Goal: Task Accomplishment & Management: Complete application form

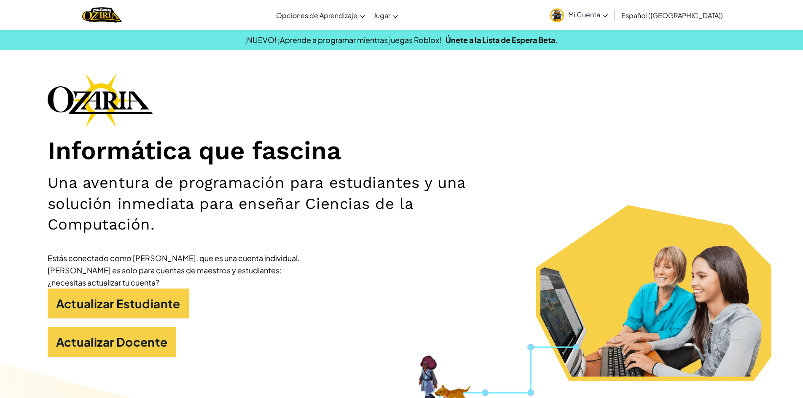
click at [601, 13] on span "Mi Cuenta" at bounding box center [588, 14] width 40 height 9
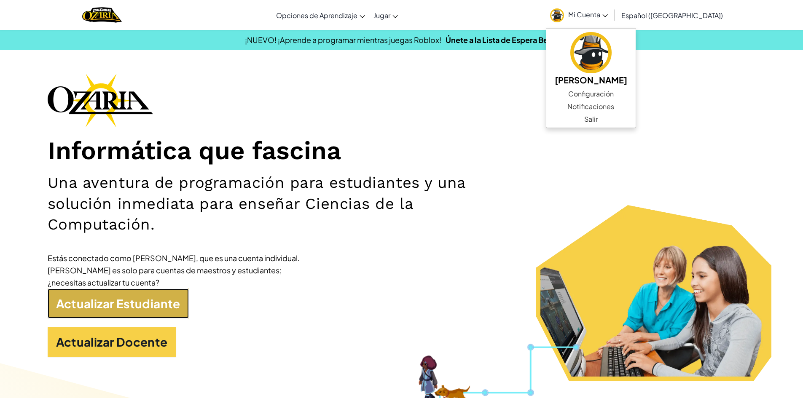
click at [148, 304] on link "Actualizar Estudiante" at bounding box center [118, 304] width 141 height 30
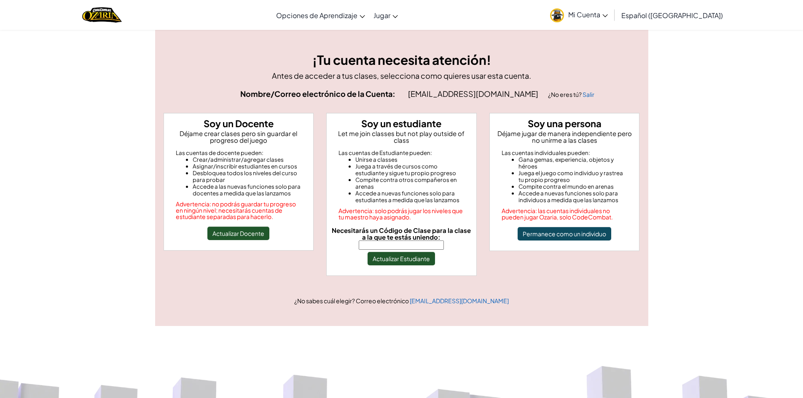
click at [390, 241] on input "Necesitarás un Código de Clase para la clase a la que te estás uniendo:" at bounding box center [401, 245] width 85 height 9
type input "PlayGoatSand"
click at [370, 252] on button "Actualizar Estudiante" at bounding box center [401, 258] width 67 height 13
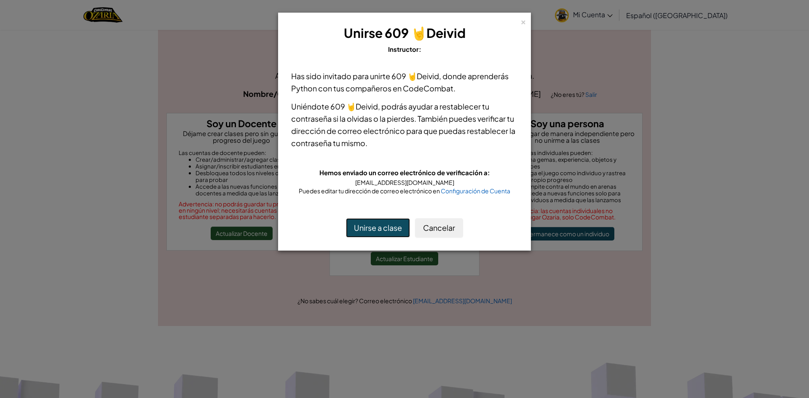
click at [385, 224] on button "Unirse a clase" at bounding box center [378, 227] width 64 height 19
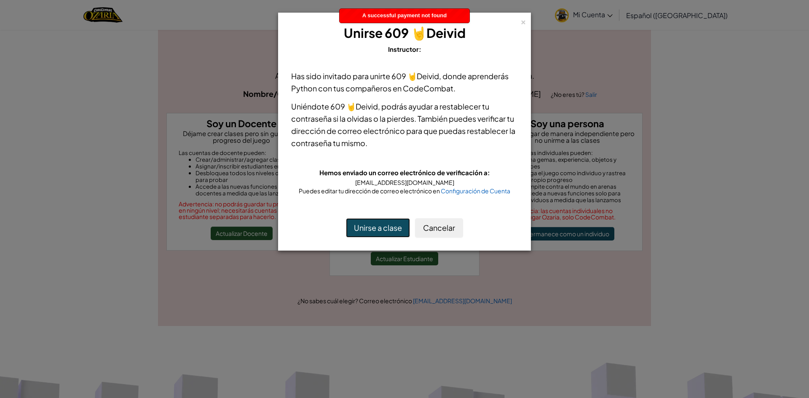
click at [384, 225] on button "Unirse a clase" at bounding box center [378, 227] width 64 height 19
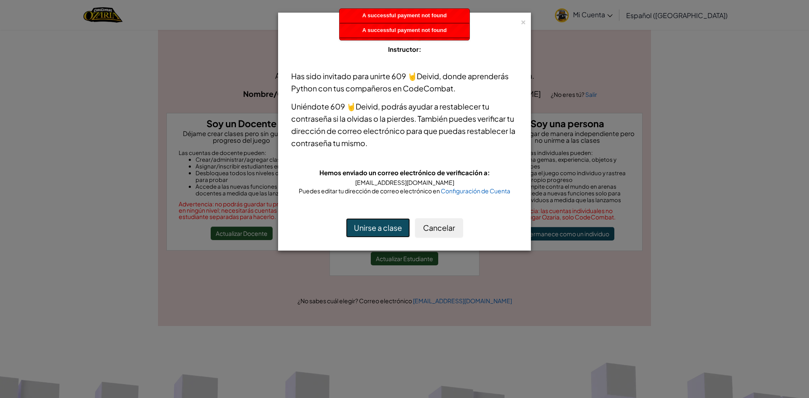
click at [384, 225] on button "Unirse a clase" at bounding box center [378, 227] width 64 height 19
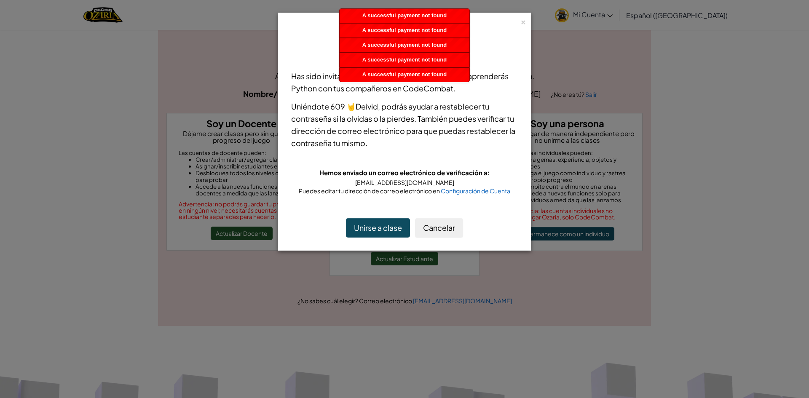
click at [530, 3] on div "× Unirse 609 🤘[PERSON_NAME] Instructor: Has sido invitado para unirte 609 🤘[PER…" at bounding box center [404, 199] width 809 height 398
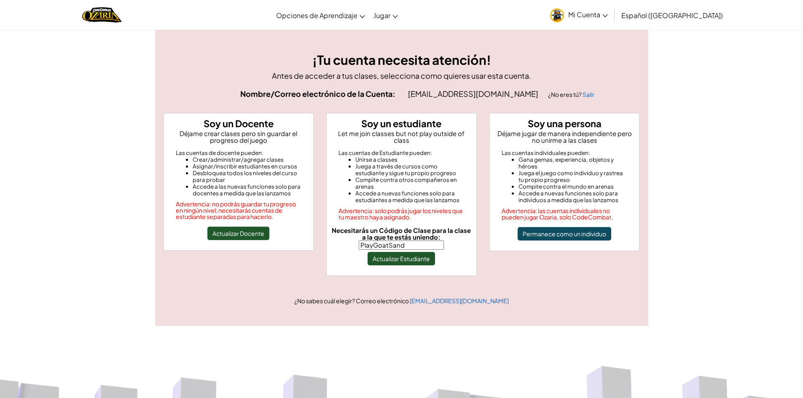
click at [428, 233] on span "Necesitarás un Código de Clase para la clase a la que te estás uniendo:" at bounding box center [401, 233] width 139 height 15
click at [428, 241] on input "PlayGoatSand" at bounding box center [401, 245] width 85 height 9
click at [426, 252] on button "Actualizar Estudiante" at bounding box center [401, 258] width 67 height 13
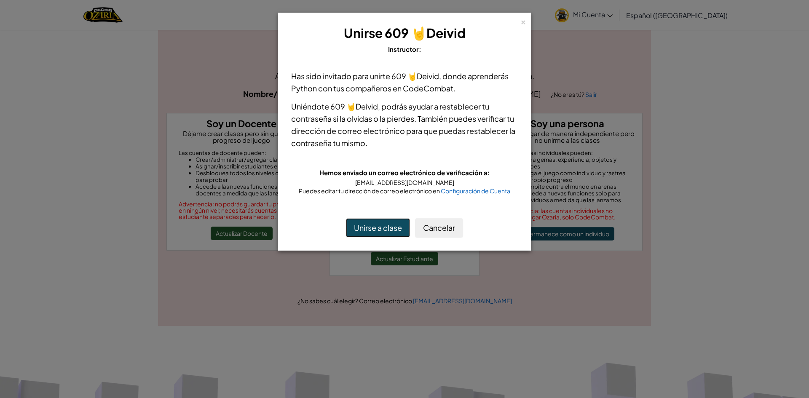
click at [399, 231] on button "Unirse a clase" at bounding box center [378, 227] width 64 height 19
click at [522, 19] on div "×" at bounding box center [524, 20] width 6 height 9
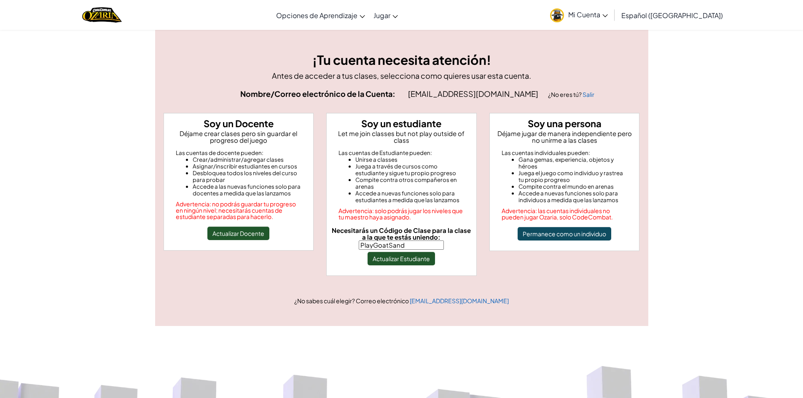
click at [608, 13] on span "Mi Cuenta" at bounding box center [588, 14] width 40 height 9
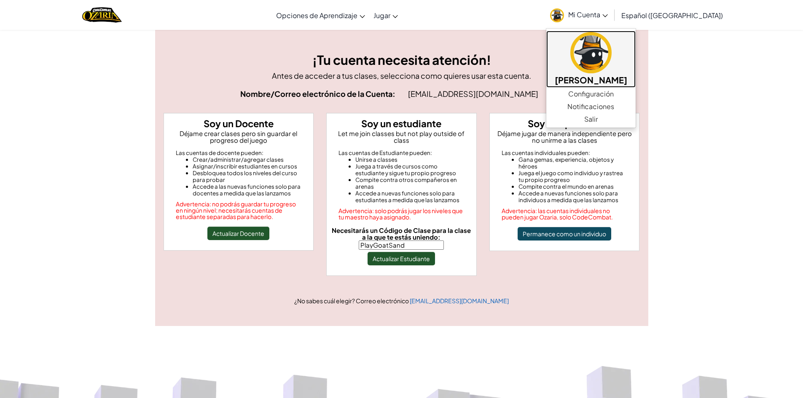
click at [602, 66] on img at bounding box center [590, 52] width 41 height 41
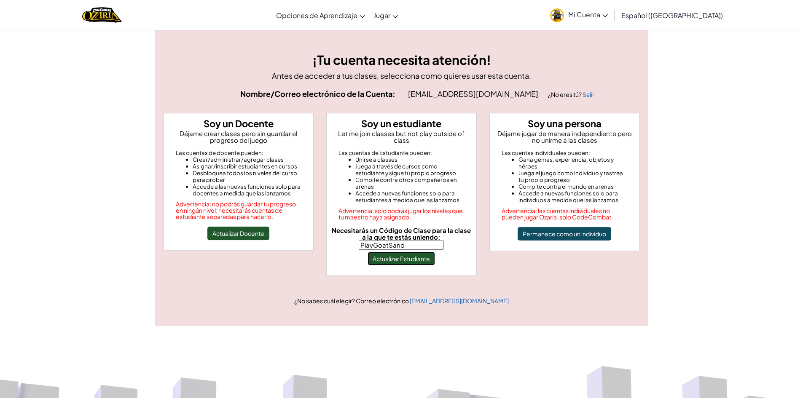
click at [419, 255] on button "Actualizar Estudiante" at bounding box center [401, 258] width 67 height 13
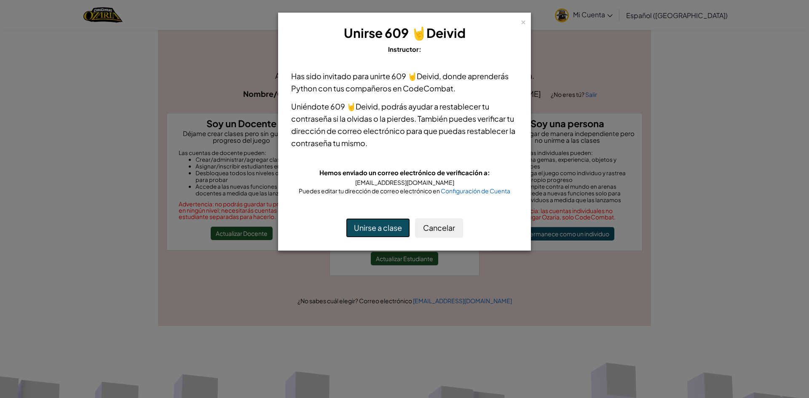
click at [403, 235] on button "Unirse a clase" at bounding box center [378, 227] width 64 height 19
click at [385, 230] on button "Unirse a clase" at bounding box center [378, 227] width 64 height 19
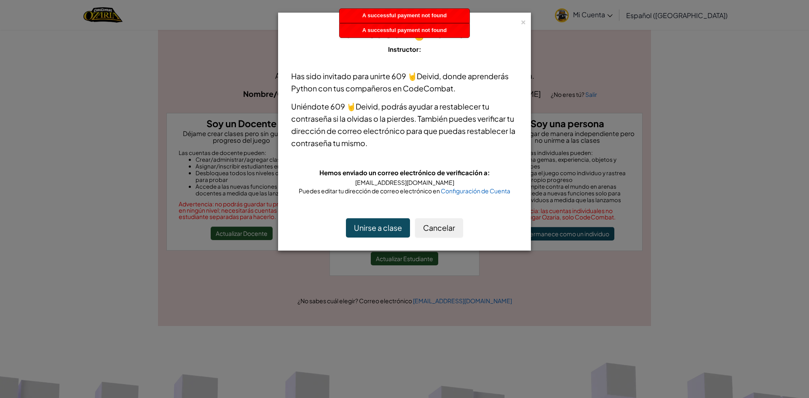
click at [532, 17] on div "× Unirse 609 🤘[PERSON_NAME] Instructor: Has sido invitado para unirte 609 🤘[PER…" at bounding box center [404, 199] width 809 height 398
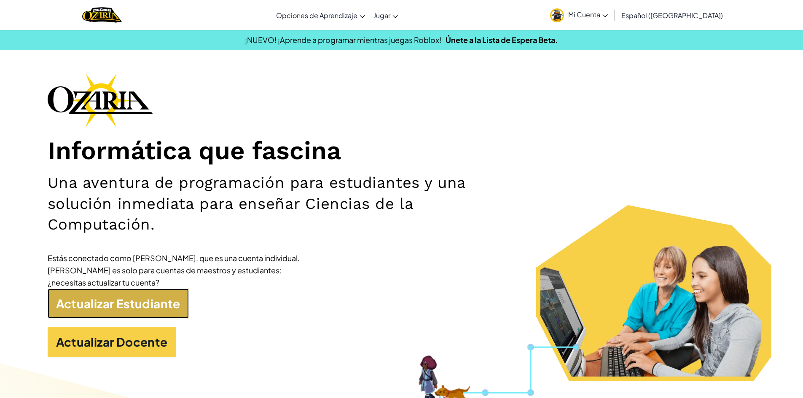
click at [121, 313] on link "Actualizar Estudiante" at bounding box center [118, 304] width 141 height 30
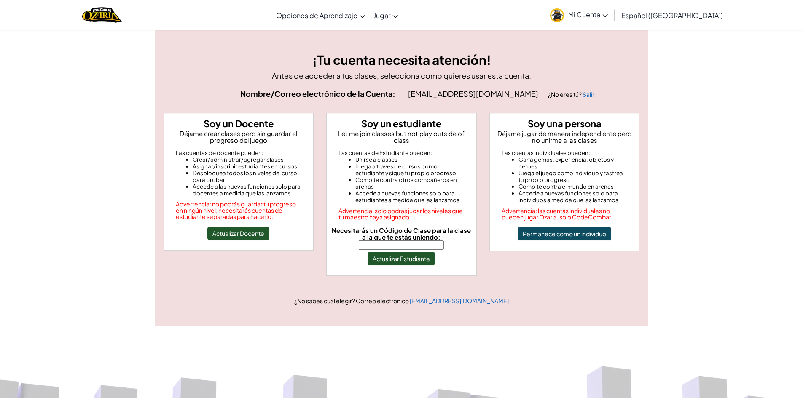
click at [387, 242] on input "Necesitarás un Código de Clase para la clase a la que te estás uniendo:" at bounding box center [401, 245] width 85 height 9
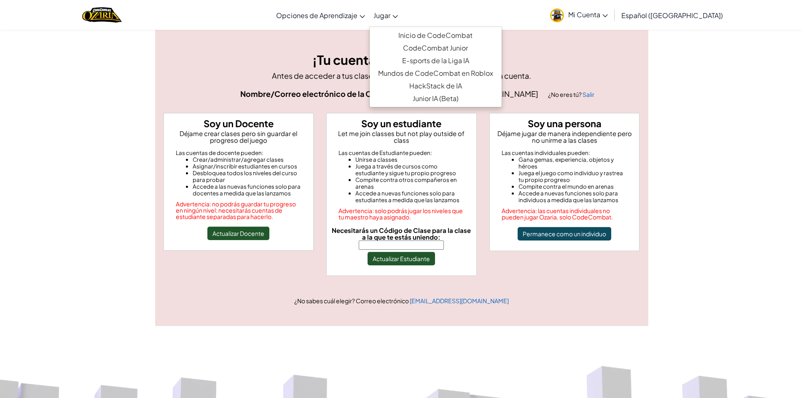
click at [398, 20] on link "Jugar" at bounding box center [385, 15] width 33 height 23
click at [612, 10] on link "Mi Cuenta" at bounding box center [579, 15] width 66 height 27
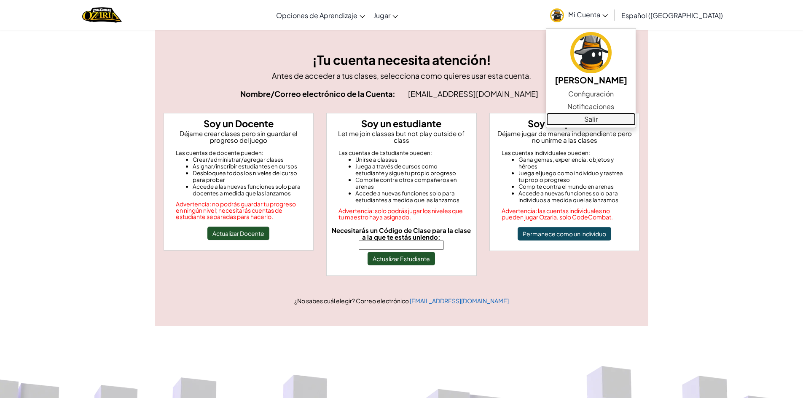
click at [601, 119] on link "Salir" at bounding box center [590, 119] width 89 height 13
